Goal: Task Accomplishment & Management: Complete application form

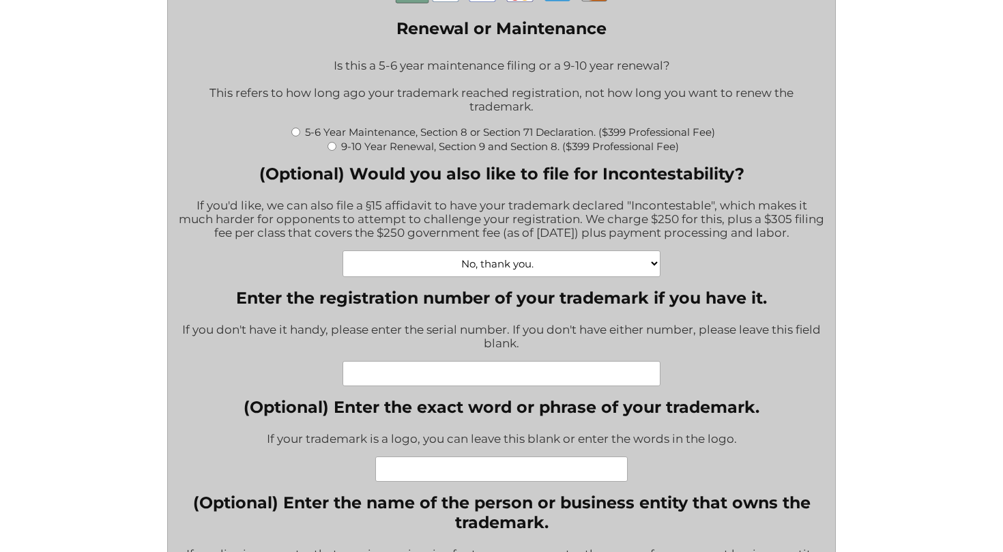
scroll to position [424, 0]
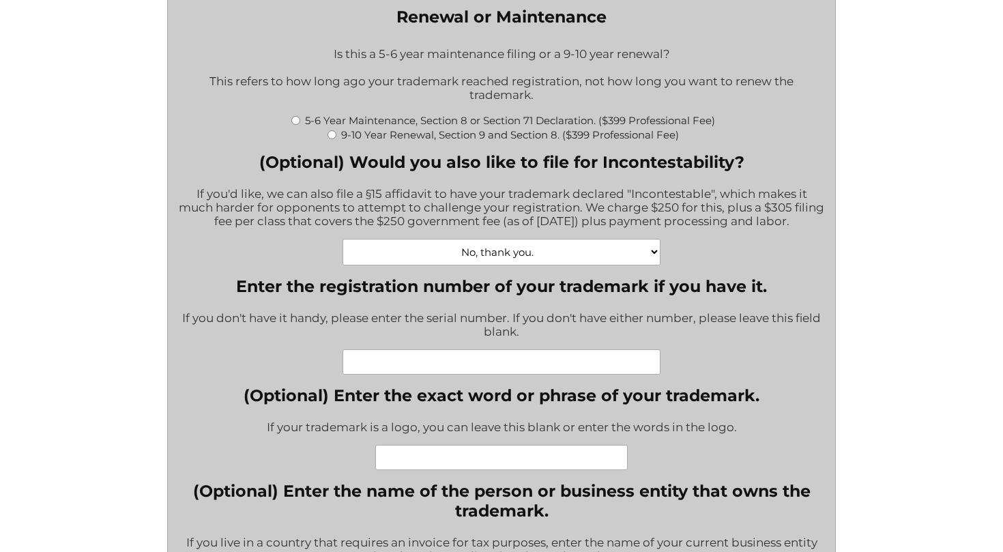
click at [466, 362] on input "Enter the registration number of your trademark if you have it." at bounding box center [502, 361] width 318 height 25
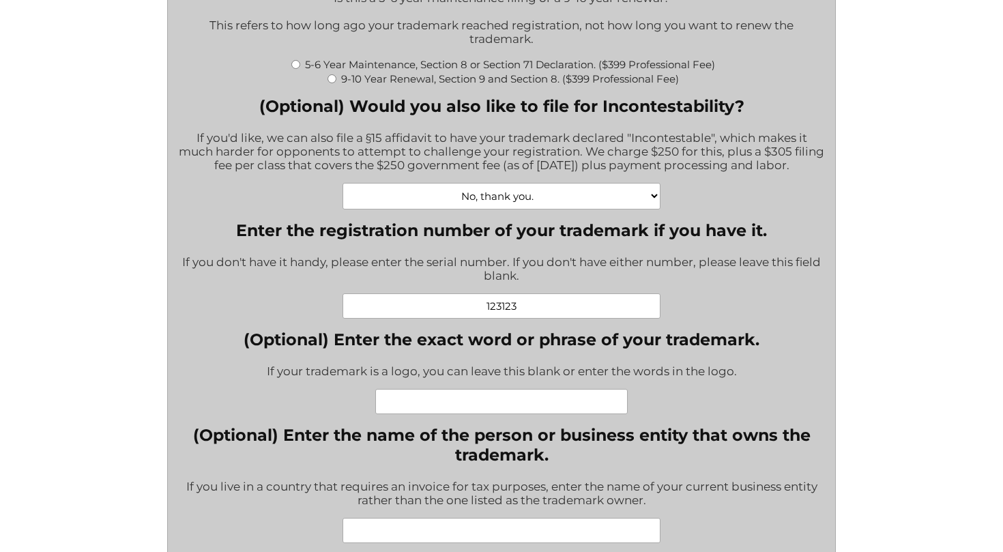
scroll to position [533, 0]
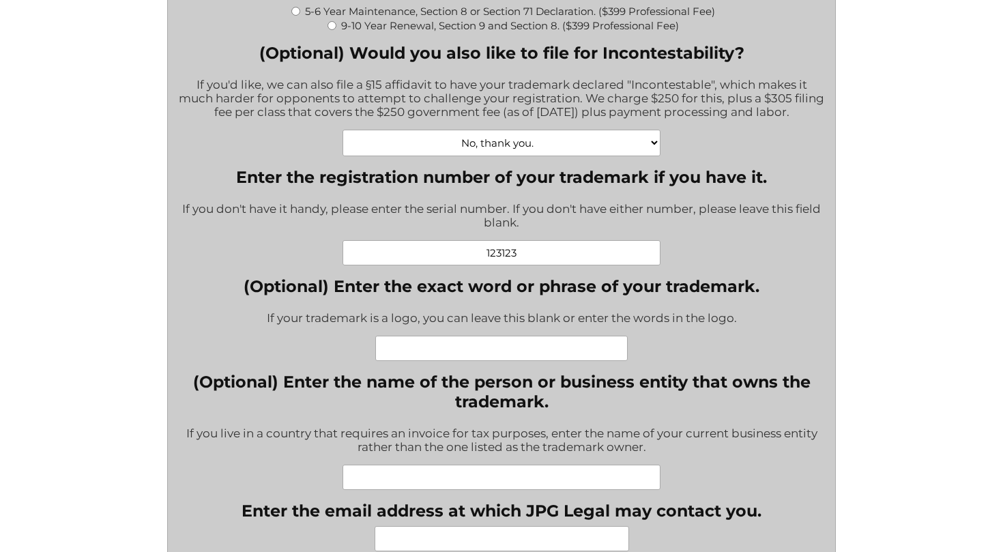
type input "123123"
click at [476, 349] on input "(Optional) Enter the exact word or phrase of your trademark." at bounding box center [501, 348] width 252 height 25
type input "NEOCURRENCY"
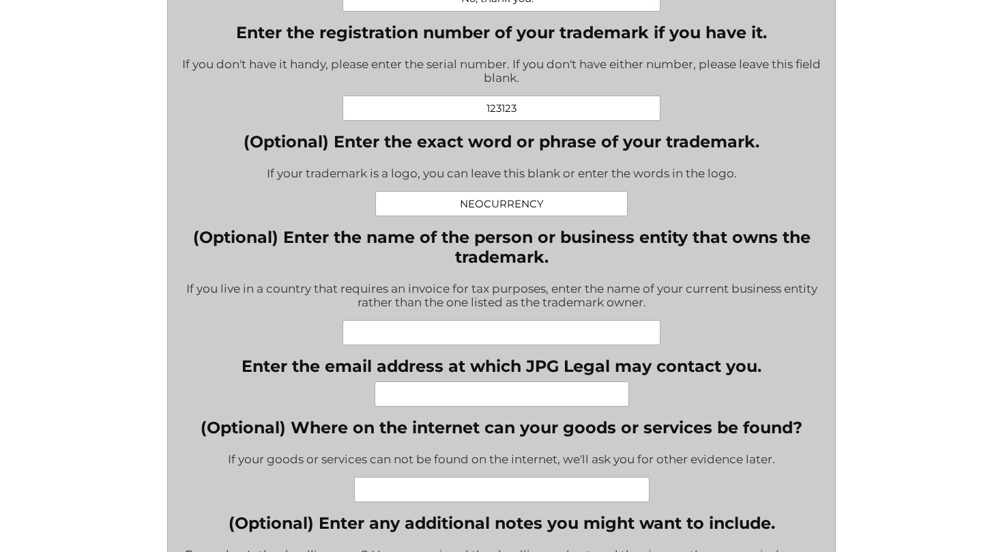
scroll to position [686, 0]
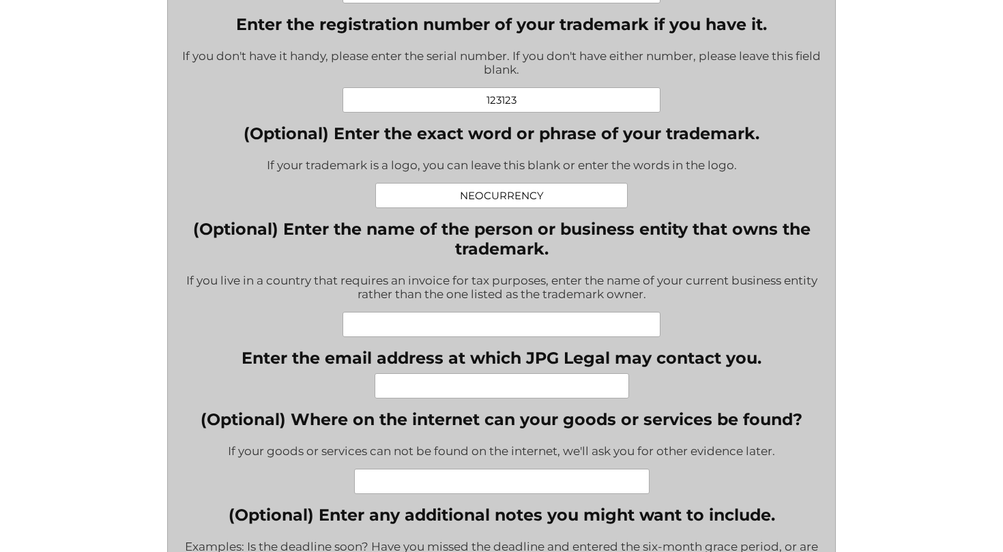
click at [493, 387] on input "Enter the email address at which JPG Legal may contact you." at bounding box center [502, 385] width 255 height 25
paste input "[PERSON_NAME][EMAIL_ADDRESS][PERSON_NAME][DOMAIN_NAME]"
type input "[PERSON_NAME][EMAIL_ADDRESS][PERSON_NAME][DOMAIN_NAME]"
click at [505, 483] on input "(Optional) Where on the internet can your goods or services be found?" at bounding box center [501, 481] width 295 height 25
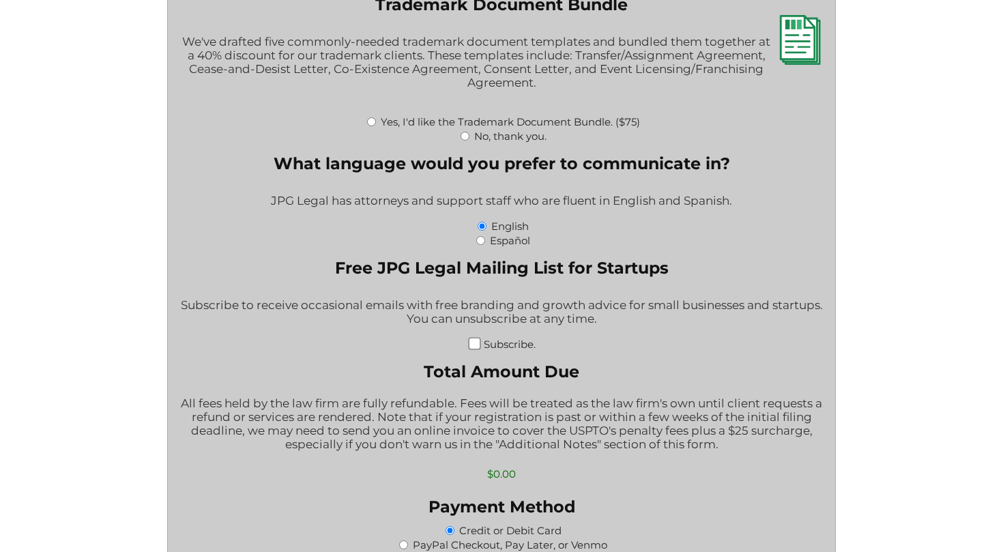
scroll to position [1458, 0]
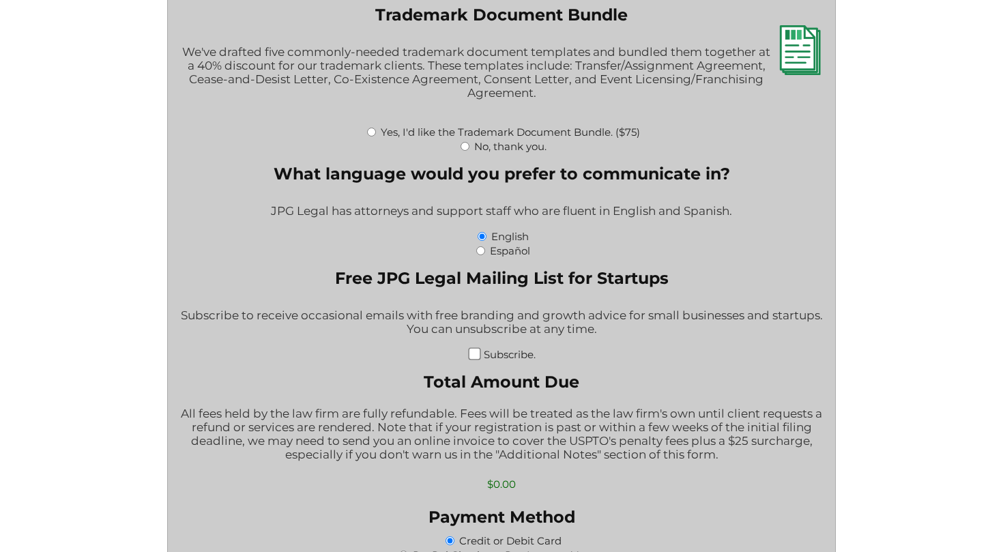
type input "[DOMAIN_NAME]"
click at [461, 148] on input "No, thank you." at bounding box center [465, 146] width 9 height 9
radio input "true"
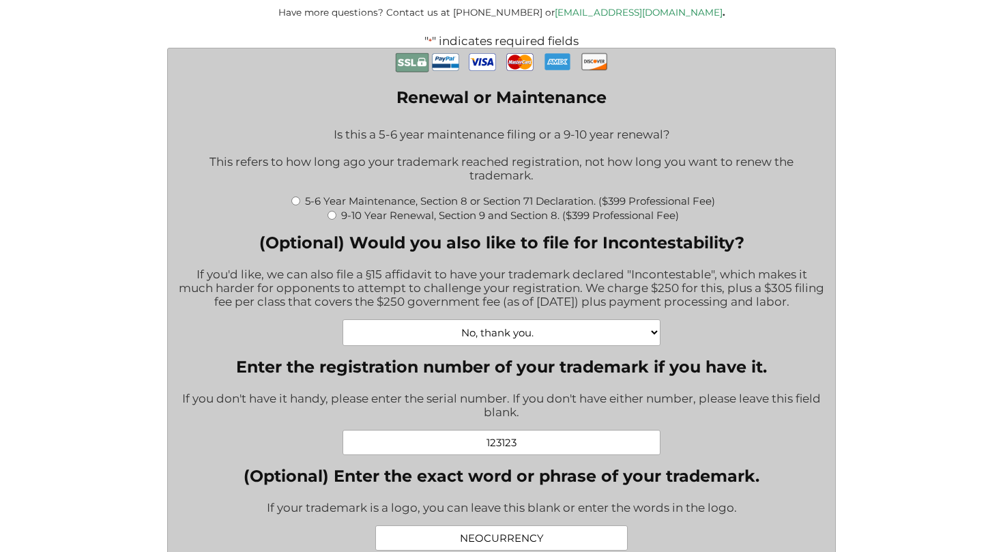
scroll to position [360, 0]
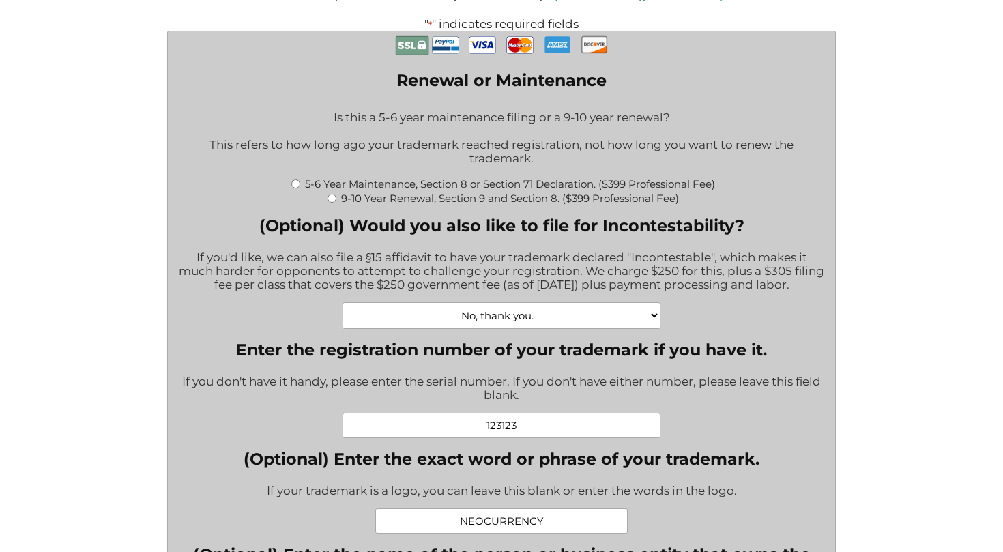
click at [332, 196] on input "9-10 Year Renewal, Section 9 and Section 8. ($399 Professional Fee)" at bounding box center [332, 198] width 9 height 9
radio input "true"
type input "$1,064.00"
